Goal: Check status: Check status

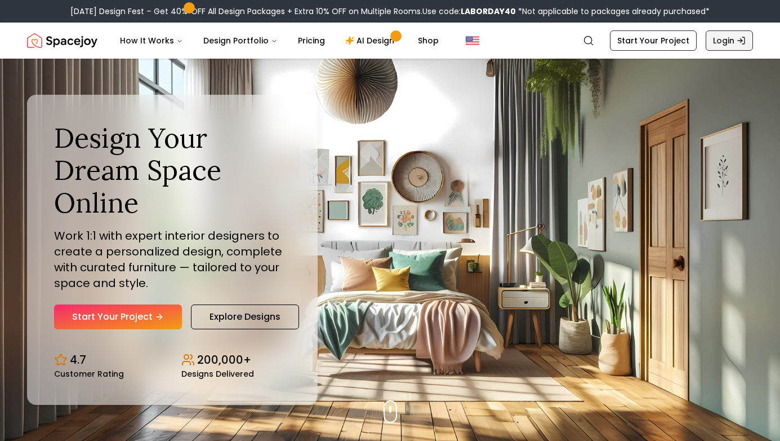
click at [731, 43] on link "Login" at bounding box center [729, 40] width 47 height 20
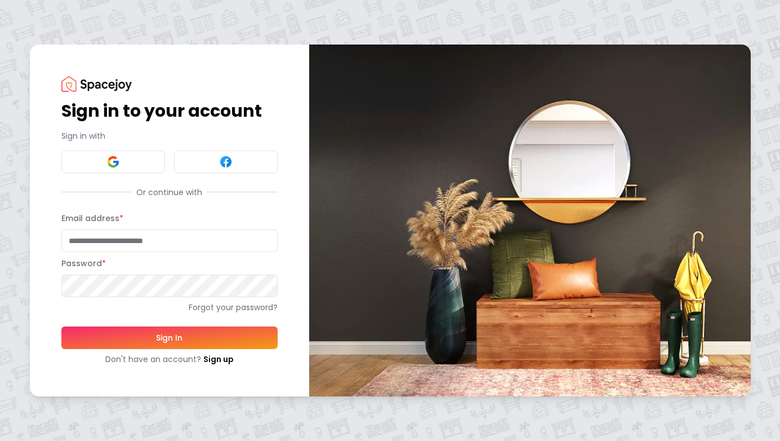
click at [205, 247] on input "Email address *" at bounding box center [169, 240] width 216 height 23
type input "**********"
click at [194, 339] on button "Sign In" at bounding box center [169, 337] width 216 height 23
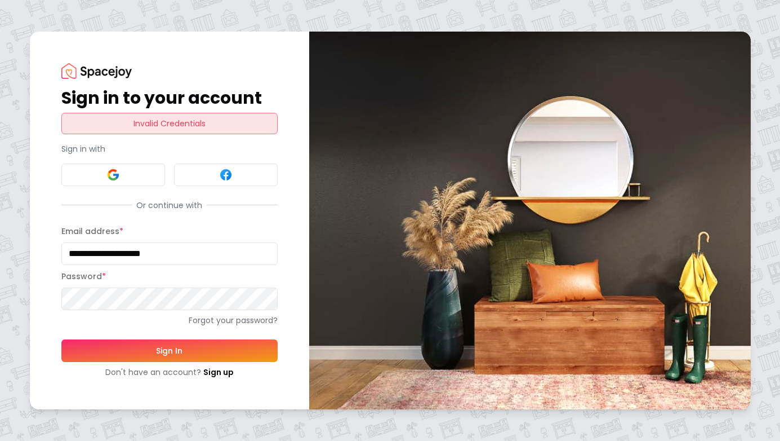
click at [218, 352] on button "Sign In" at bounding box center [169, 350] width 216 height 23
click at [118, 170] on img at bounding box center [114, 175] width 14 height 14
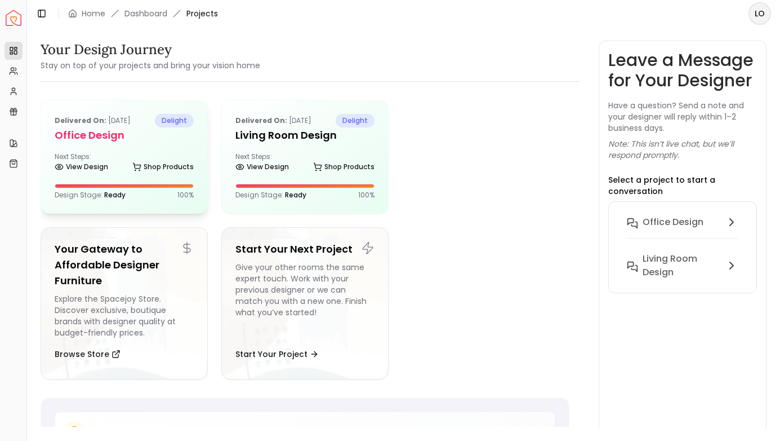
click at [135, 143] on h5 "Office Design" at bounding box center [124, 135] width 139 height 16
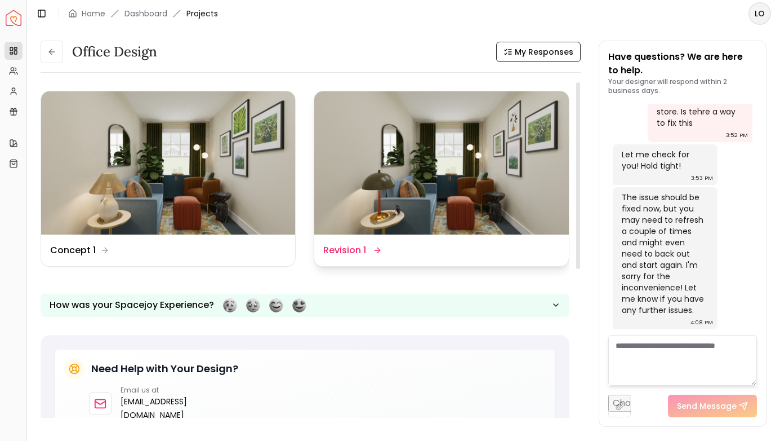
click at [360, 252] on dd "Revision 1" at bounding box center [344, 250] width 43 height 14
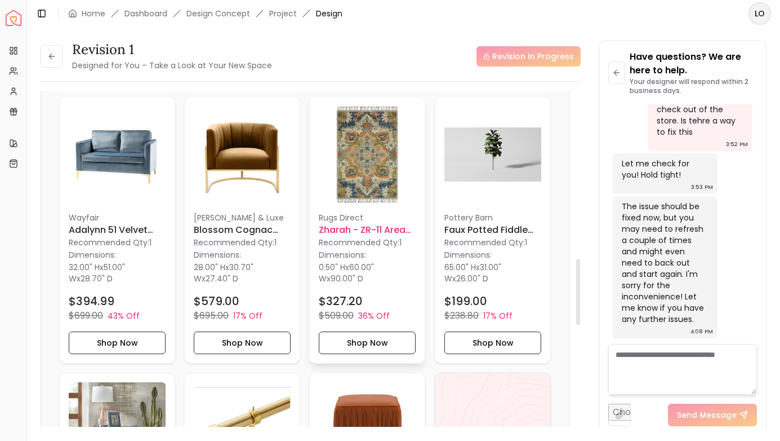
scroll to position [753, 0]
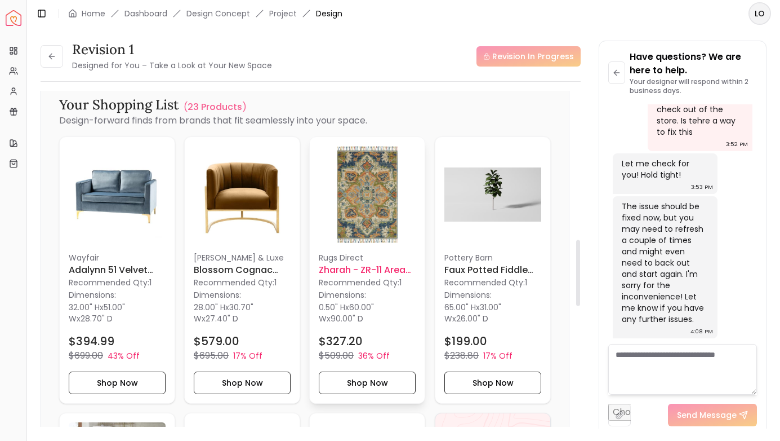
click at [364, 304] on span "60.00" W" at bounding box center [346, 312] width 55 height 23
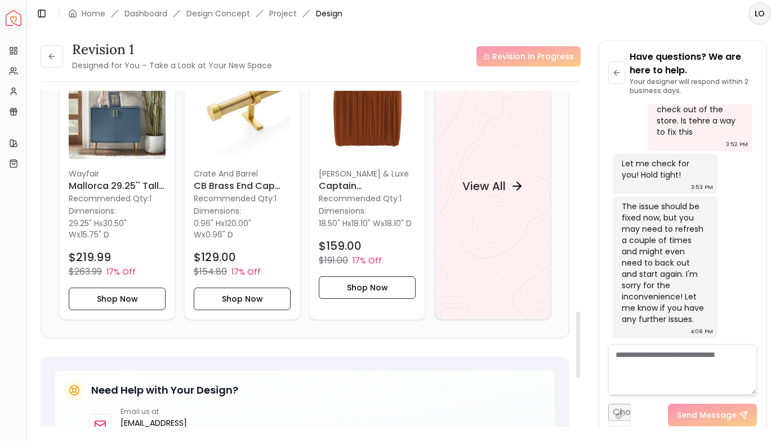
scroll to position [1116, 0]
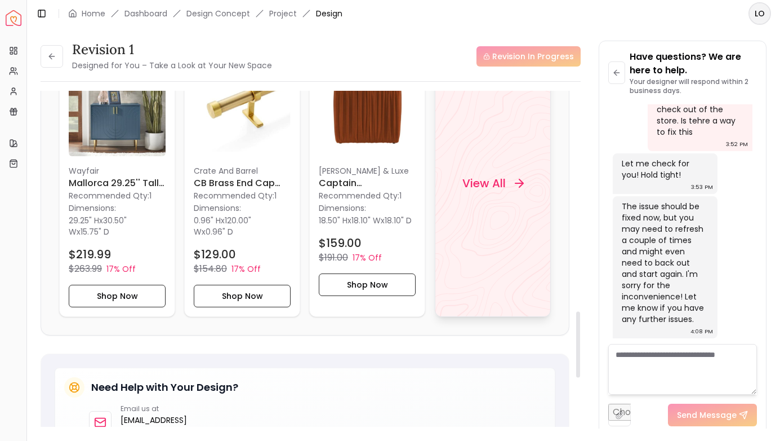
click at [486, 223] on div "View All" at bounding box center [493, 183] width 116 height 267
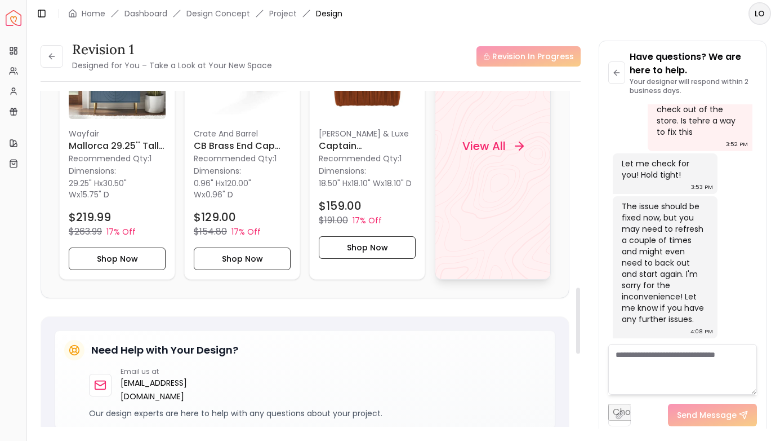
scroll to position [996, 0]
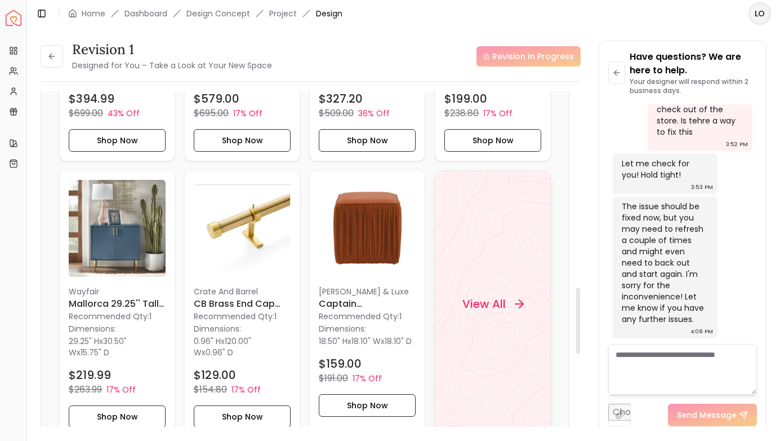
click at [508, 305] on div "View All" at bounding box center [493, 304] width 88 height 34
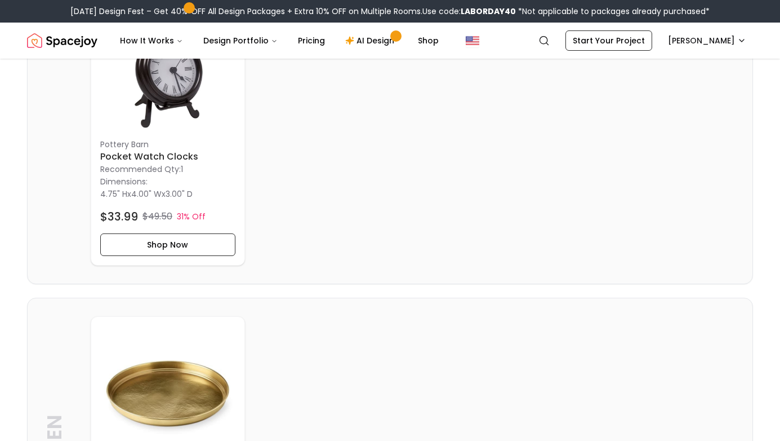
scroll to position [2602, 0]
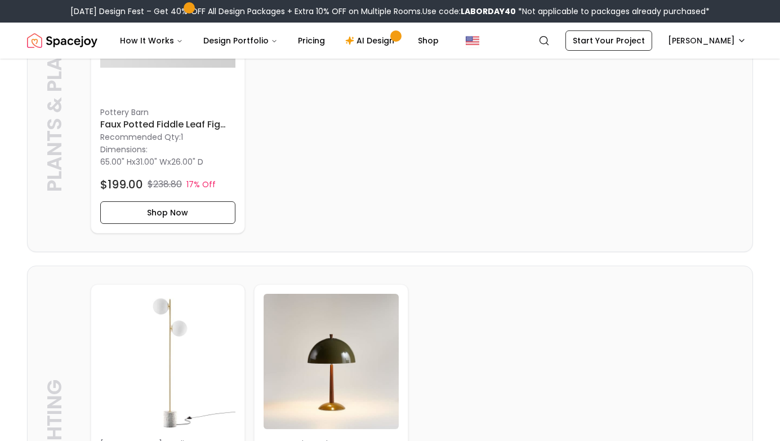
scroll to position [1781, 0]
